Goal: Task Accomplishment & Management: Use online tool/utility

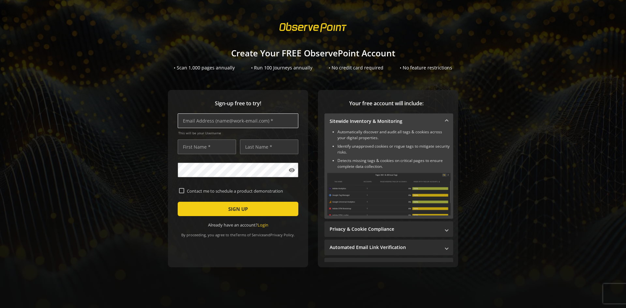
click at [205, 124] on input "text" at bounding box center [238, 120] width 121 height 15
type input "[PERSON_NAME][EMAIL_ADDRESS][DOMAIN_NAME]"
type input "[PERSON_NAME]"
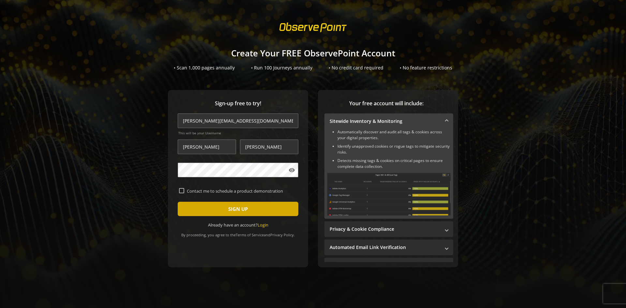
click at [239, 211] on span "SIGN UP" at bounding box center [238, 209] width 20 height 12
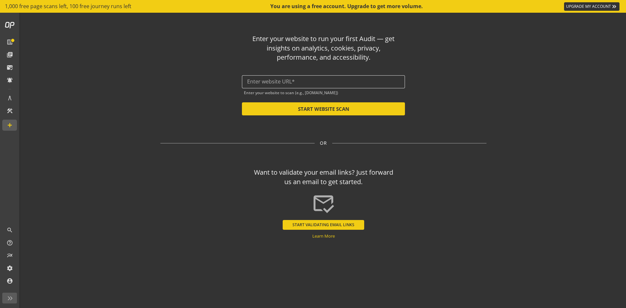
click at [308, 78] on div at bounding box center [323, 81] width 153 height 13
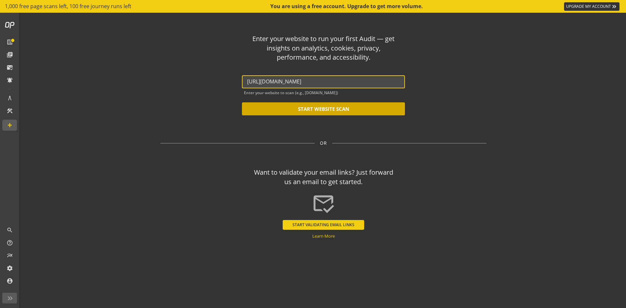
type input "[URL][DOMAIN_NAME]"
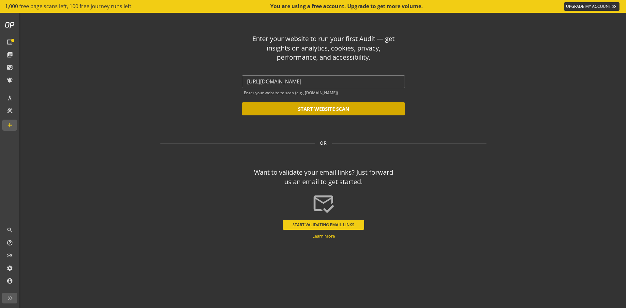
click at [317, 109] on button "START WEBSITE SCAN" at bounding box center [323, 108] width 163 height 13
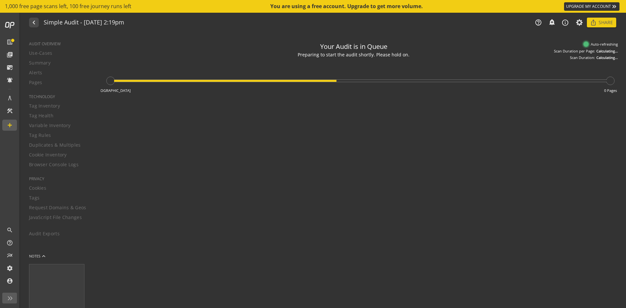
type textarea "Notes can include: -a description of what this audit is validating -changes in …"
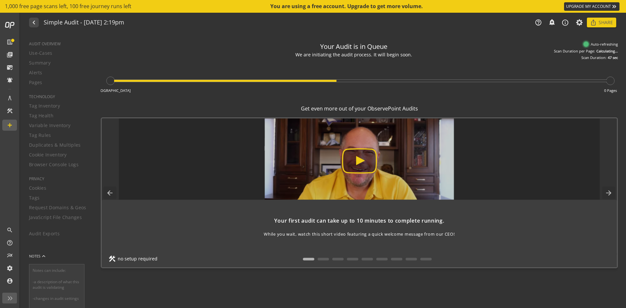
click at [356, 160] on img at bounding box center [359, 158] width 481 height 81
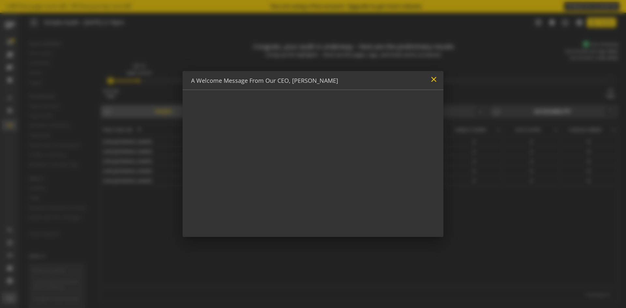
click at [433, 78] on mat-icon "close" at bounding box center [433, 79] width 9 height 9
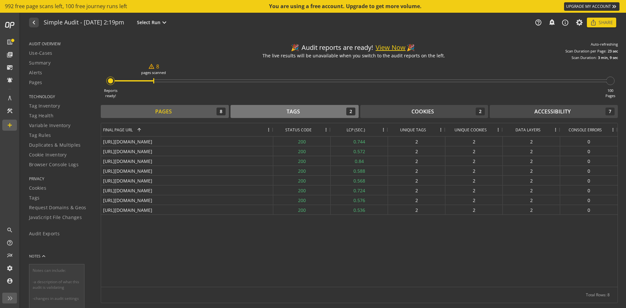
click at [286, 112] on div "Tags 2" at bounding box center [295, 112] width 122 height 8
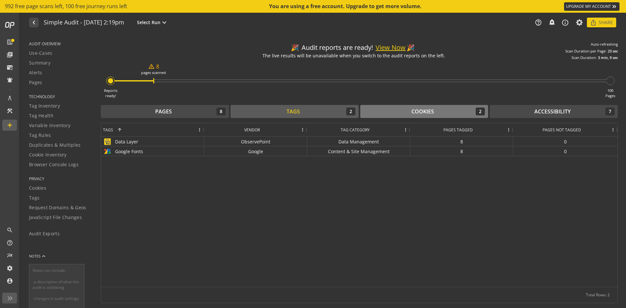
click at [411, 109] on div "Cookies" at bounding box center [422, 111] width 22 height 7
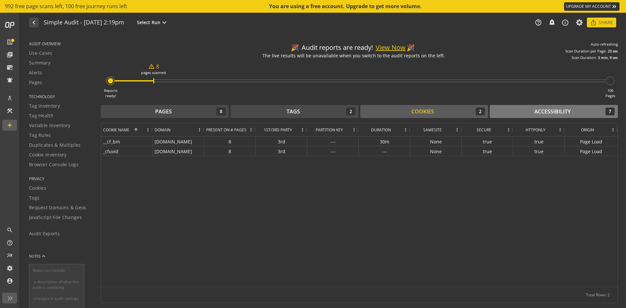
click at [543, 115] on div "Accessibility" at bounding box center [552, 111] width 36 height 7
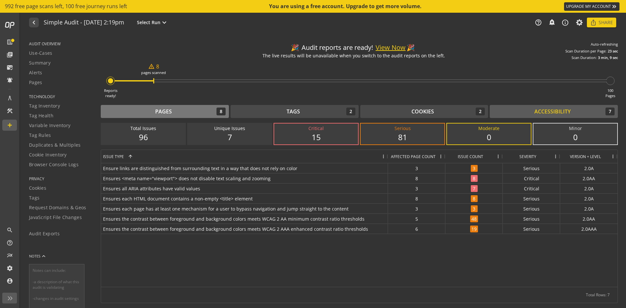
click at [178, 112] on div "Pages 8" at bounding box center [165, 112] width 122 height 8
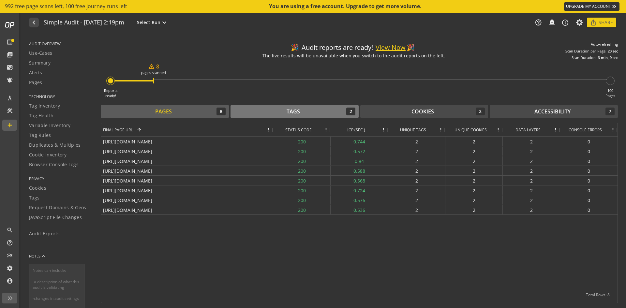
click at [289, 111] on div "Tags" at bounding box center [293, 111] width 13 height 7
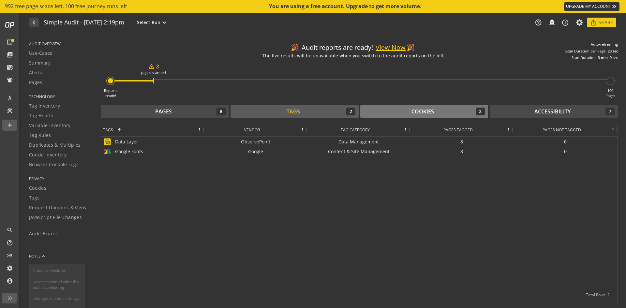
click at [416, 113] on div "Cookies" at bounding box center [422, 111] width 22 height 7
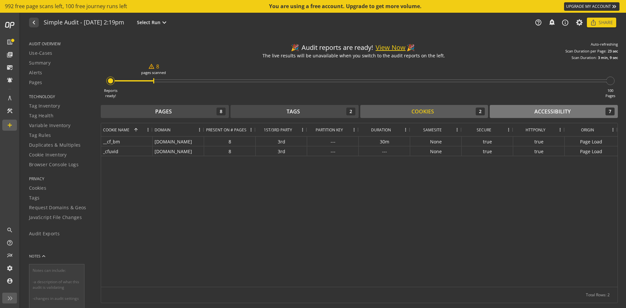
click at [548, 110] on div "Accessibility" at bounding box center [552, 111] width 36 height 7
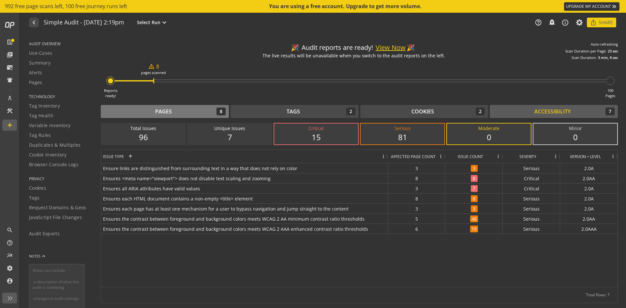
click at [174, 111] on div "Pages 8" at bounding box center [165, 112] width 122 height 8
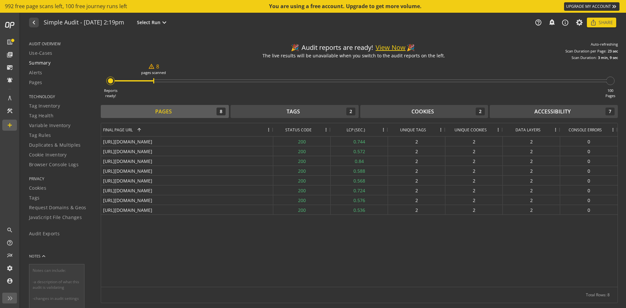
click at [46, 62] on span "Summary" at bounding box center [40, 63] width 22 height 7
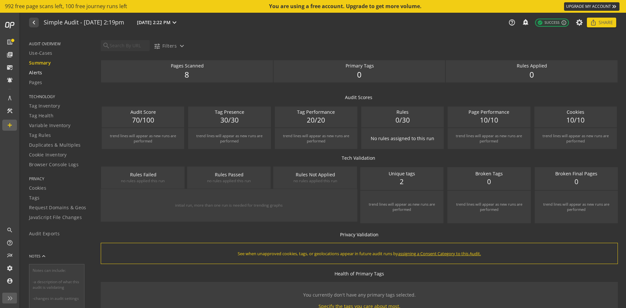
click at [33, 71] on span "Alerts" at bounding box center [35, 72] width 13 height 7
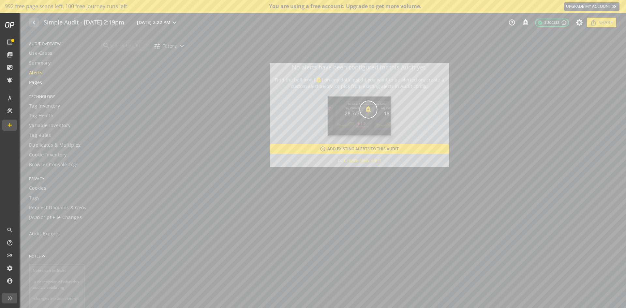
click at [35, 83] on span "Pages" at bounding box center [35, 82] width 13 height 7
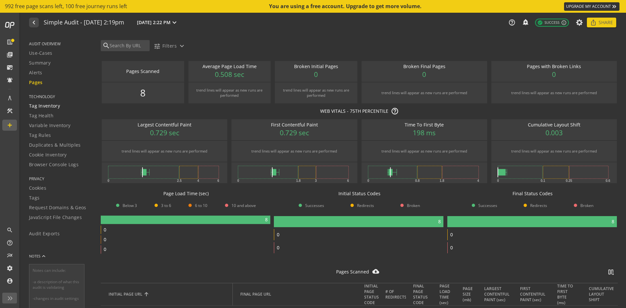
click at [43, 106] on span "Tag Inventory" at bounding box center [44, 106] width 31 height 7
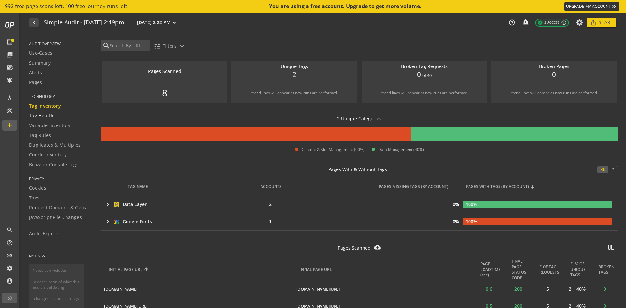
click at [38, 116] on span "Tag Health" at bounding box center [41, 115] width 24 height 7
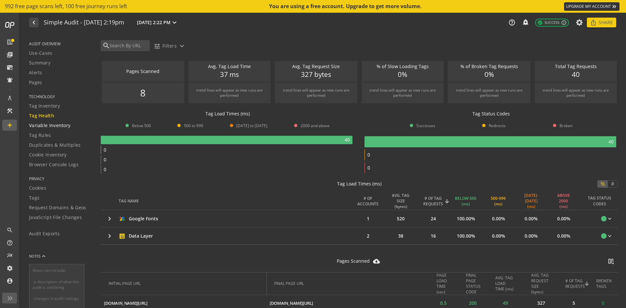
click at [55, 125] on span "Variable Inventory" at bounding box center [49, 125] width 41 height 7
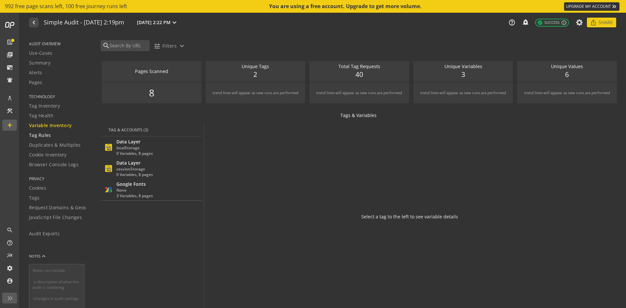
click at [40, 136] on span "Tag Rules" at bounding box center [40, 135] width 22 height 7
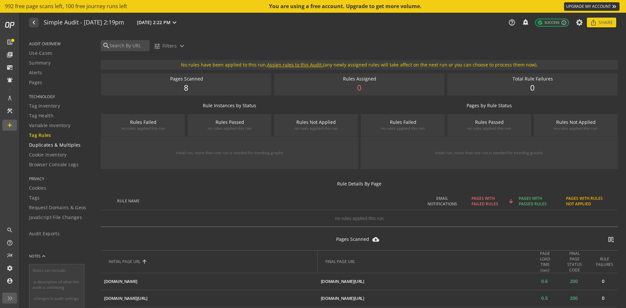
click at [67, 143] on span "Duplicates & Multiples" at bounding box center [55, 145] width 52 height 7
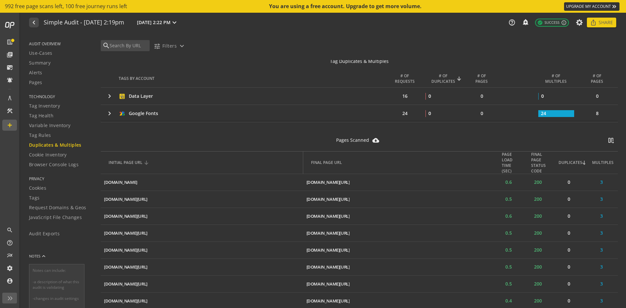
scroll to position [65, 0]
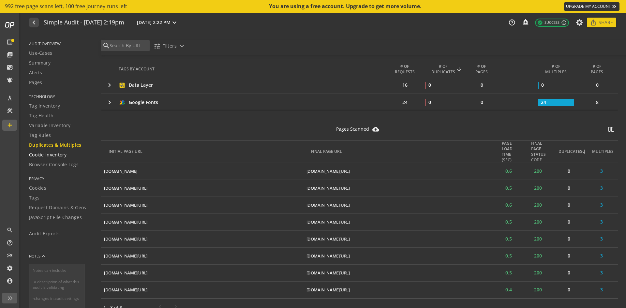
click at [43, 153] on span "Cookie Inventory" at bounding box center [48, 155] width 38 height 7
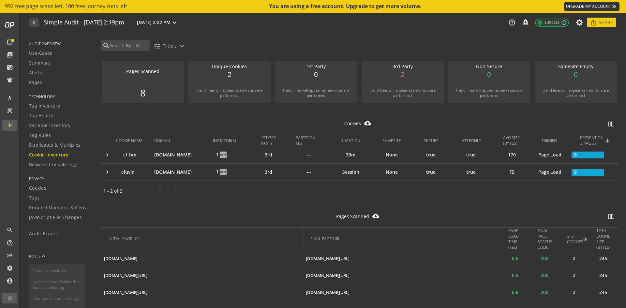
drag, startPoint x: 66, startPoint y: 153, endPoint x: 288, endPoint y: 28, distance: 255.4
click at [288, 28] on div "navigate_before Simple Audit - [DATE] 2:19pm [DATE] 2:22 PM expand_more help_ou…" at bounding box center [323, 23] width 605 height 20
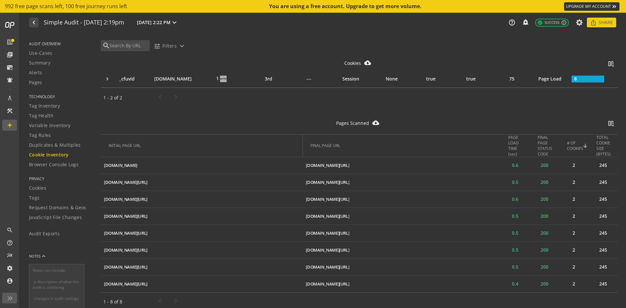
scroll to position [97, 0]
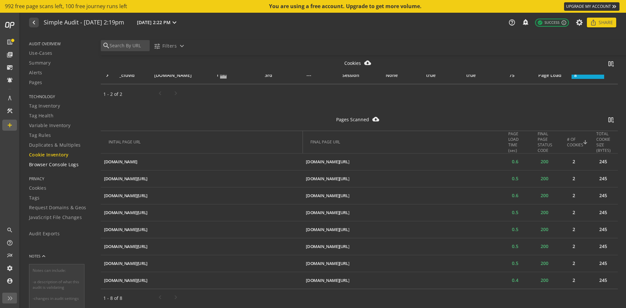
click at [50, 162] on span "Browser Console Logs" at bounding box center [54, 164] width 50 height 7
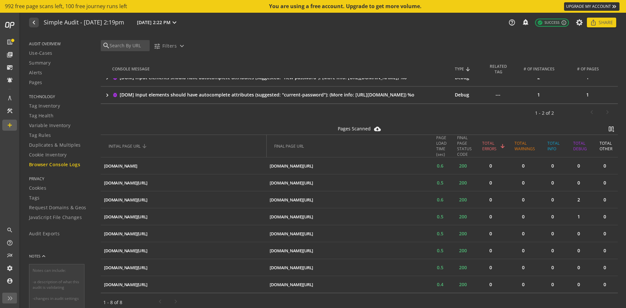
scroll to position [70, 0]
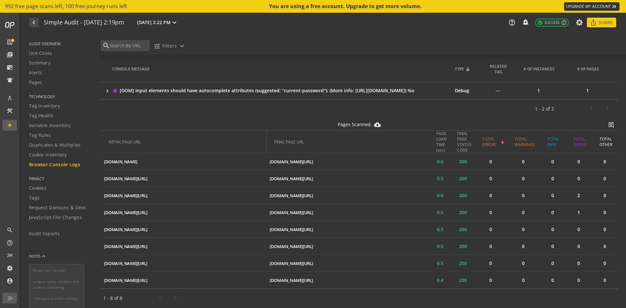
click at [41, 180] on span "PRIVACY" at bounding box center [61, 179] width 64 height 6
click at [34, 186] on span "Cookies" at bounding box center [37, 188] width 17 height 7
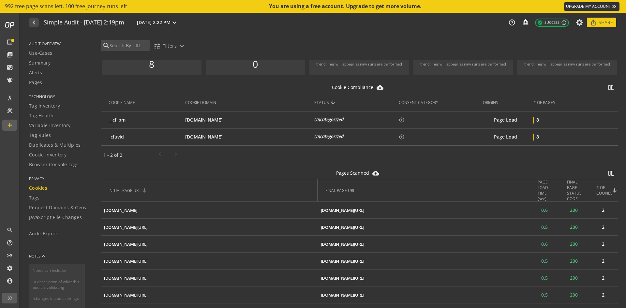
scroll to position [65, 0]
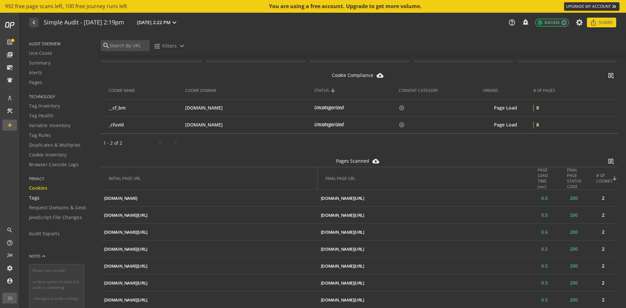
click at [33, 197] on span "Tags" at bounding box center [34, 198] width 10 height 7
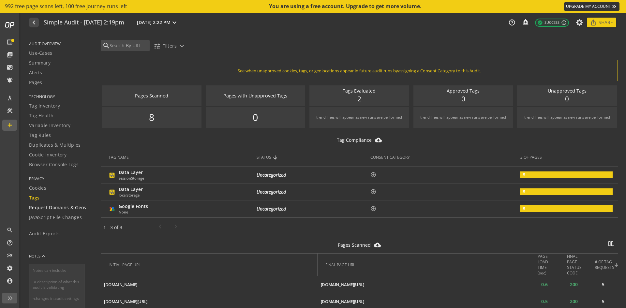
click at [60, 209] on span "Request Domains & Geos" at bounding box center [57, 207] width 57 height 7
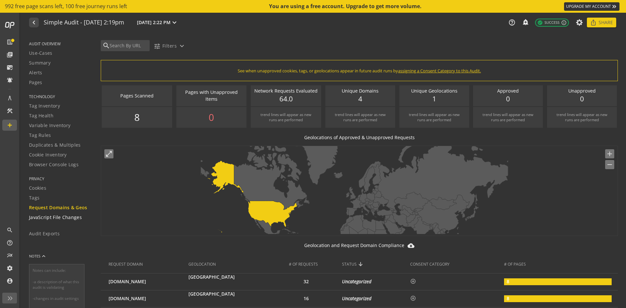
click at [48, 219] on span "JavaScript File Changes" at bounding box center [55, 217] width 53 height 7
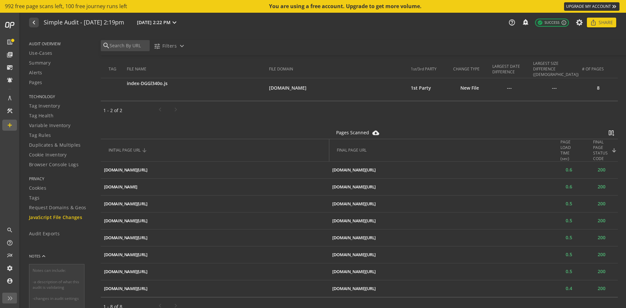
scroll to position [89, 0]
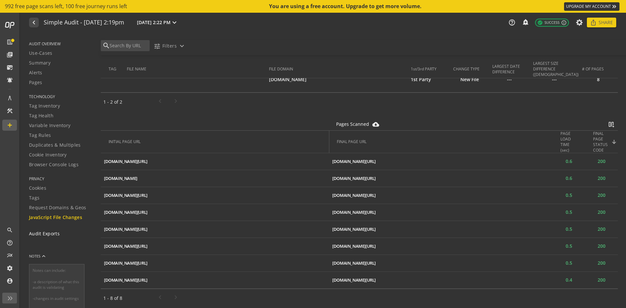
click at [37, 235] on span "Audit Exports" at bounding box center [44, 233] width 31 height 7
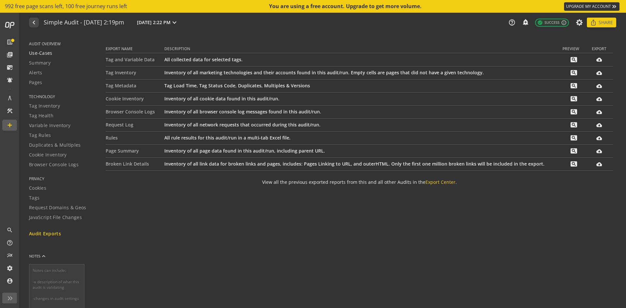
click at [38, 53] on span "Use-Cases" at bounding box center [40, 53] width 23 height 7
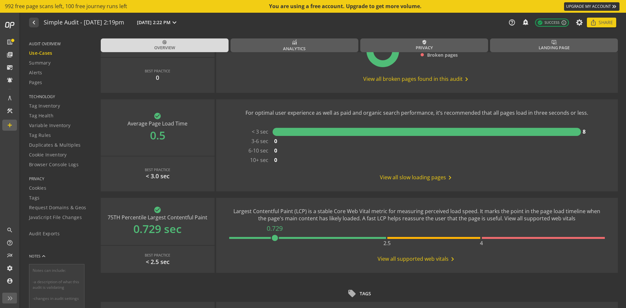
scroll to position [163, 0]
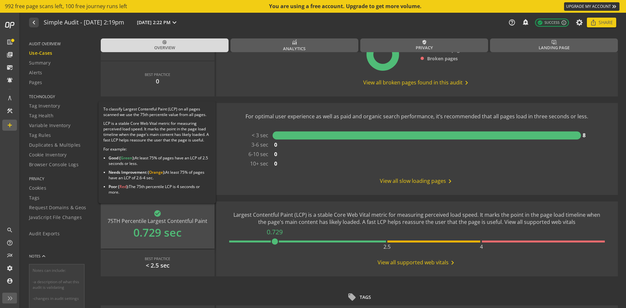
drag, startPoint x: 184, startPoint y: 222, endPoint x: 162, endPoint y: 229, distance: 23.2
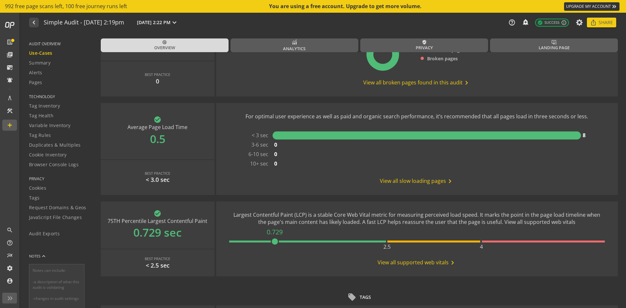
drag, startPoint x: 162, startPoint y: 229, endPoint x: 348, endPoint y: 188, distance: 190.1
click at [348, 188] on use-case-widget-body "For optimal user experience as well as paid and organic search performance, it’…" at bounding box center [416, 149] width 369 height 92
click at [292, 176] on div "For optimal user experience as well as paid and organic search performance, it’…" at bounding box center [416, 149] width 343 height 72
drag, startPoint x: 275, startPoint y: 210, endPoint x: 247, endPoint y: 229, distance: 34.1
